Goal: Task Accomplishment & Management: Manage account settings

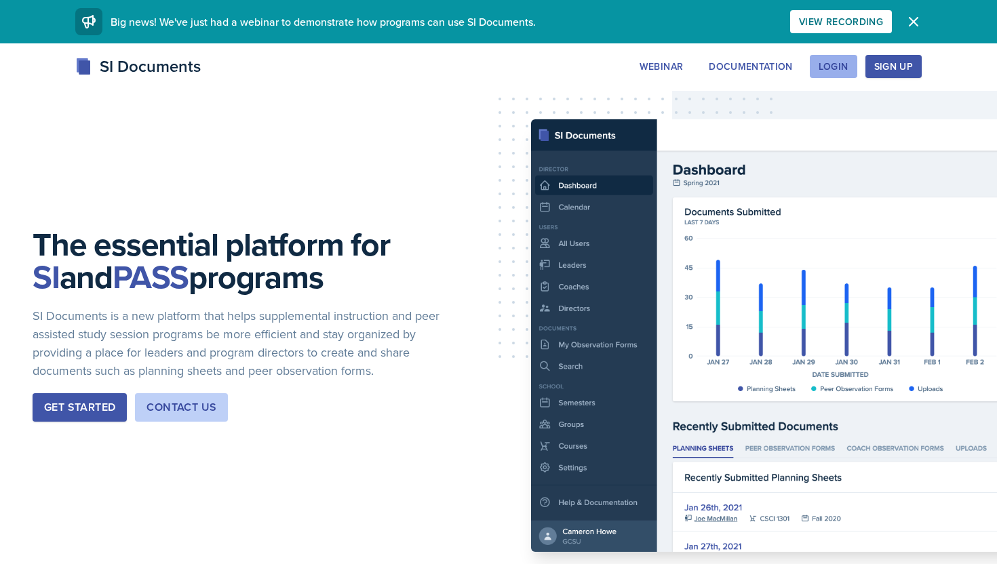
click at [813, 72] on div "Login" at bounding box center [833, 66] width 30 height 11
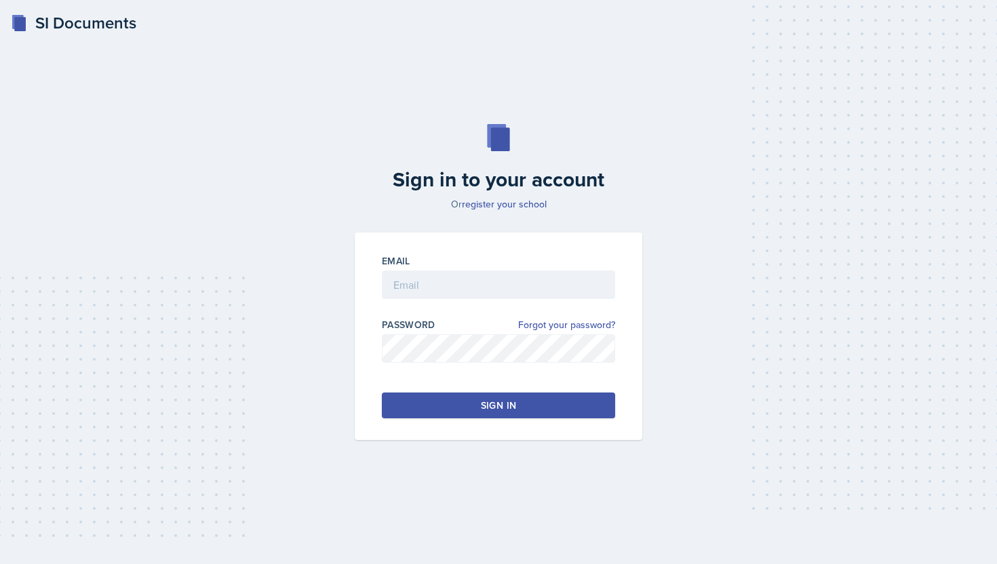
click at [417, 302] on div at bounding box center [498, 306] width 233 height 14
click at [422, 272] on input "email" at bounding box center [498, 285] width 233 height 28
click at [500, 205] on link "register your school" at bounding box center [504, 204] width 85 height 14
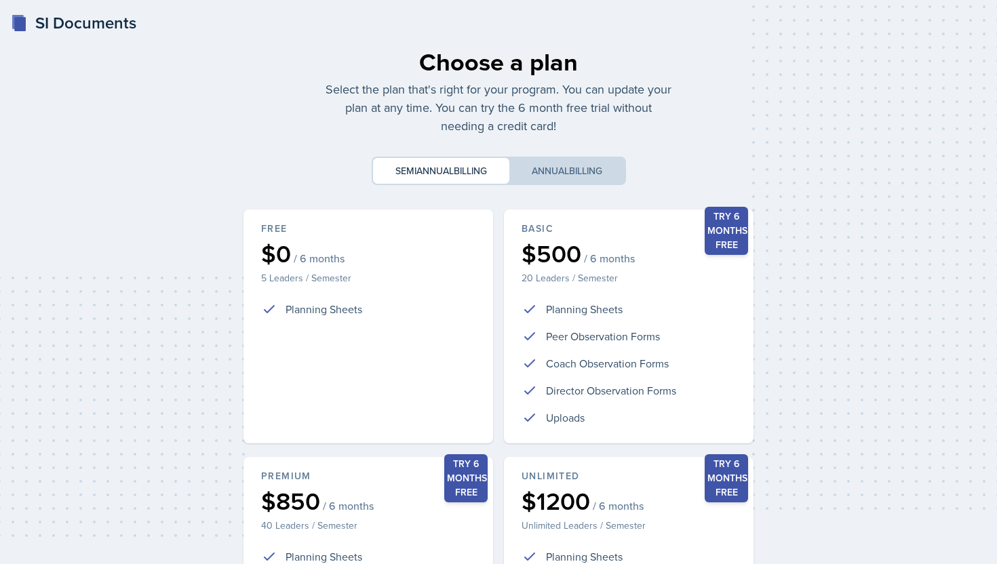
click at [549, 189] on div "Choose a plan Select the plan that's right for your program. You can update you…" at bounding box center [498, 402] width 521 height 738
click at [548, 181] on button "Annual billing" at bounding box center [566, 171] width 115 height 26
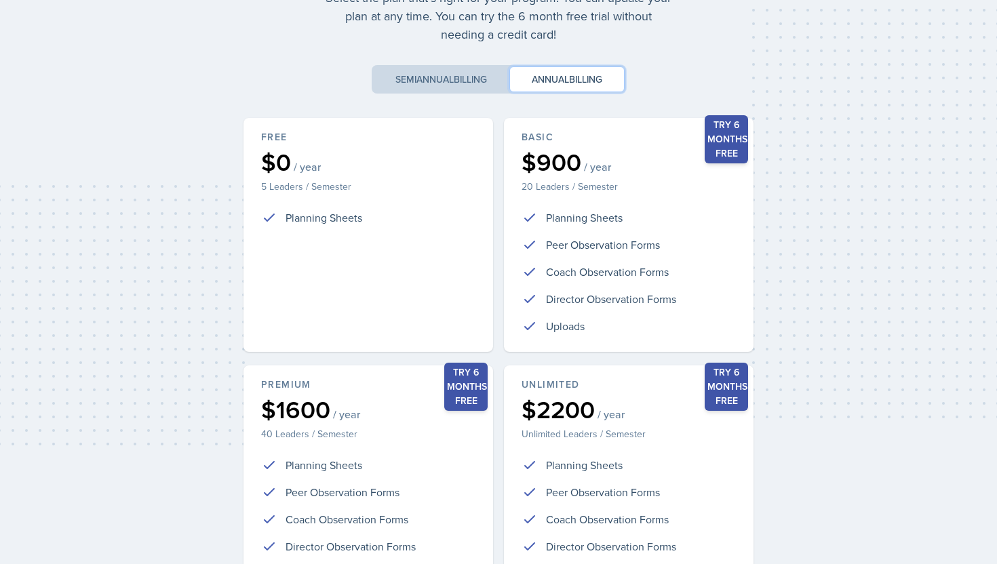
scroll to position [239, 0]
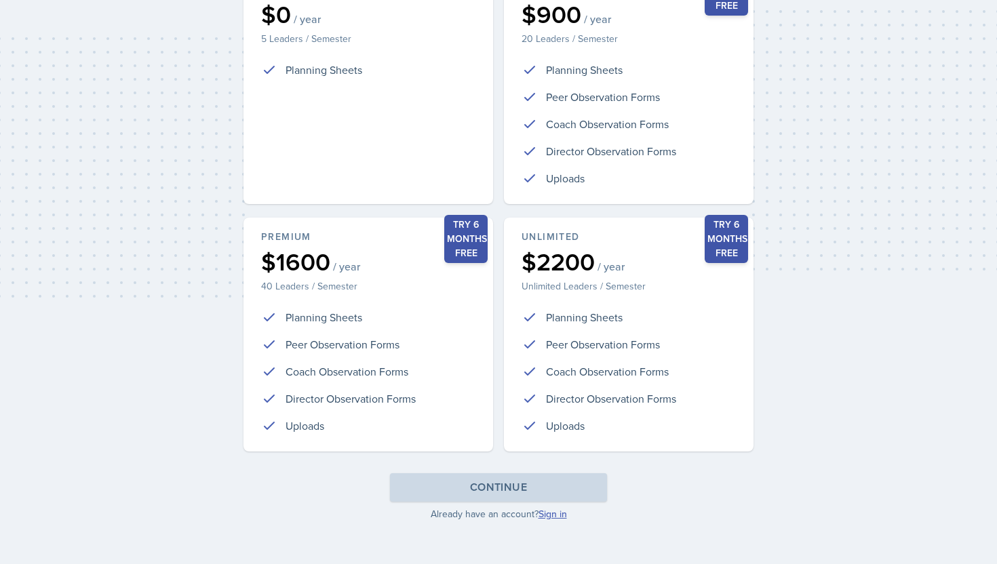
click at [555, 452] on link "Sign in" at bounding box center [552, 514] width 28 height 14
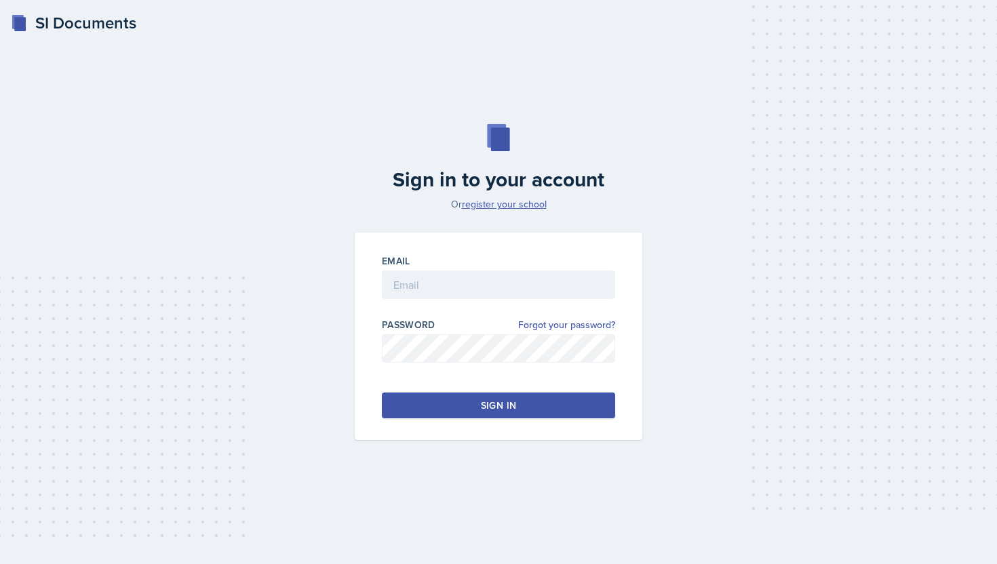
click at [509, 204] on link "register your school" at bounding box center [504, 204] width 85 height 14
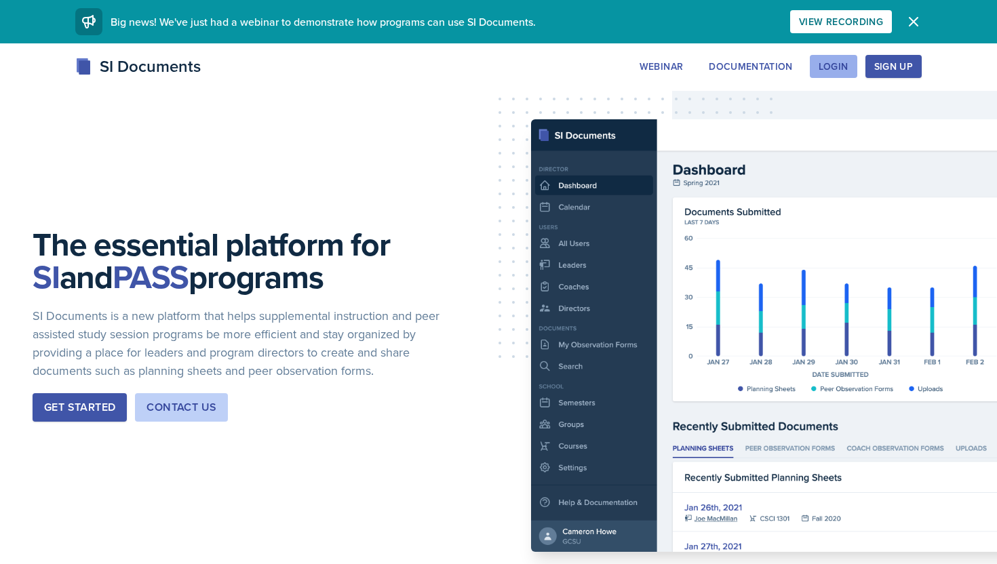
click at [835, 71] on div "Login" at bounding box center [833, 66] width 30 height 11
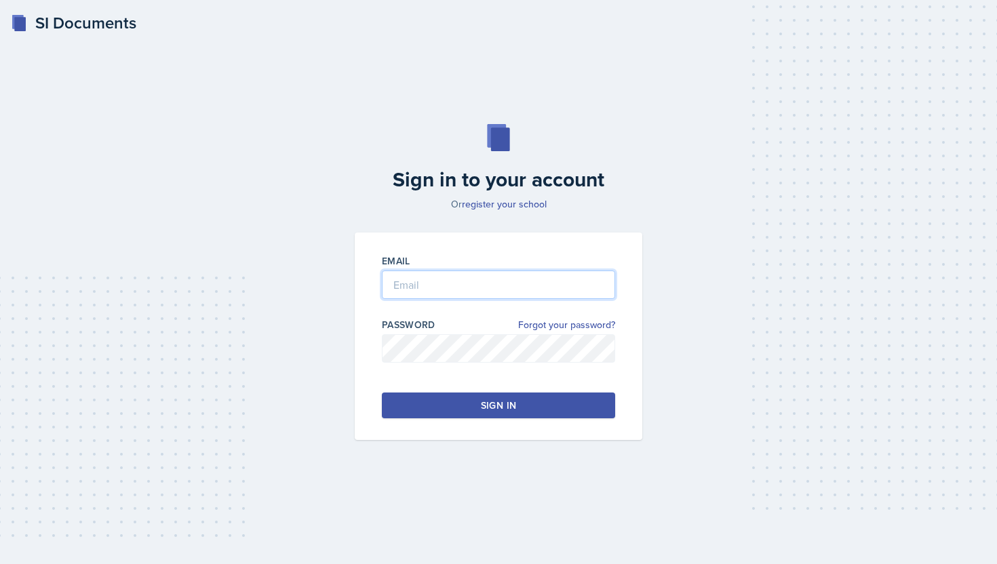
click at [424, 277] on input "email" at bounding box center [498, 285] width 233 height 28
type input "[EMAIL_ADDRESS][DOMAIN_NAME]"
click at [423, 417] on button "Sign in" at bounding box center [498, 406] width 233 height 26
